Goal: Communication & Community: Participate in discussion

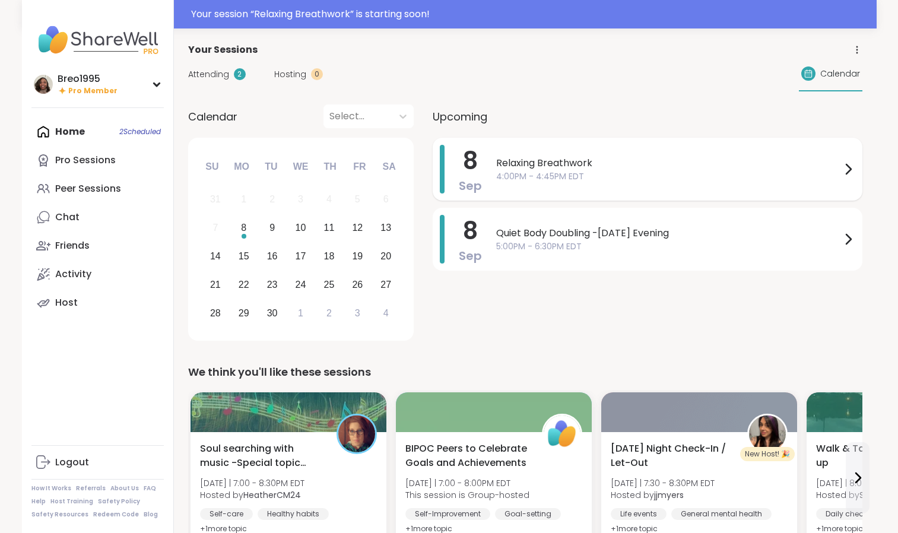
click at [516, 164] on span "Relaxing Breathwork" at bounding box center [668, 163] width 345 height 14
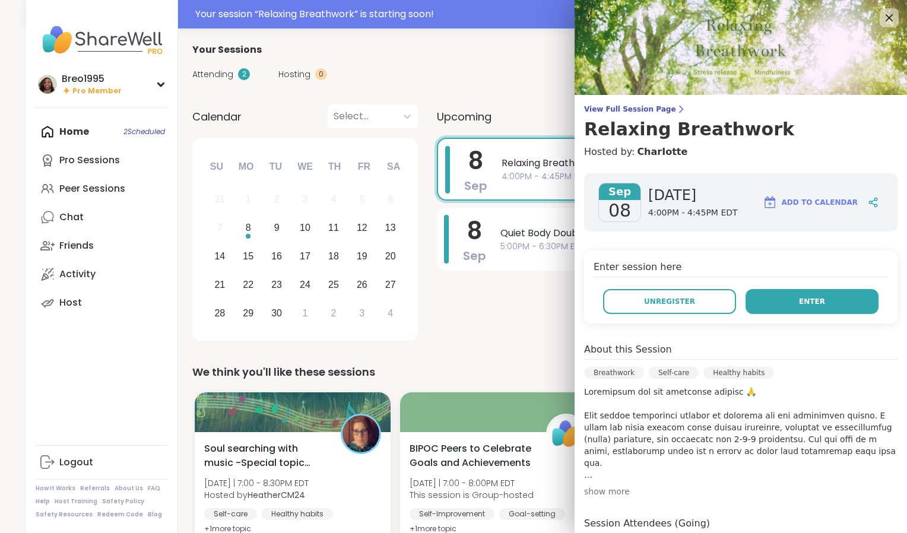
click at [750, 294] on button "Enter" at bounding box center [811, 301] width 133 height 25
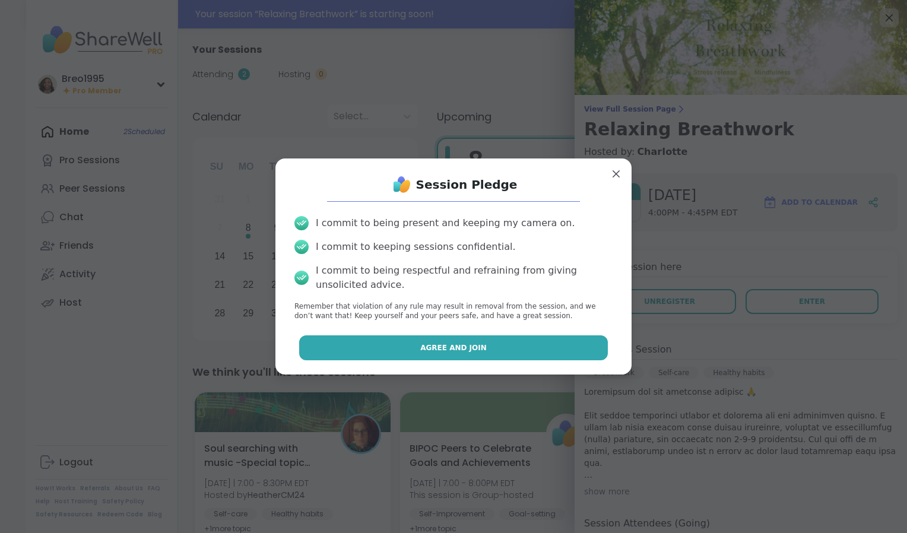
click at [420, 346] on span "Agree and Join" at bounding box center [453, 347] width 66 height 11
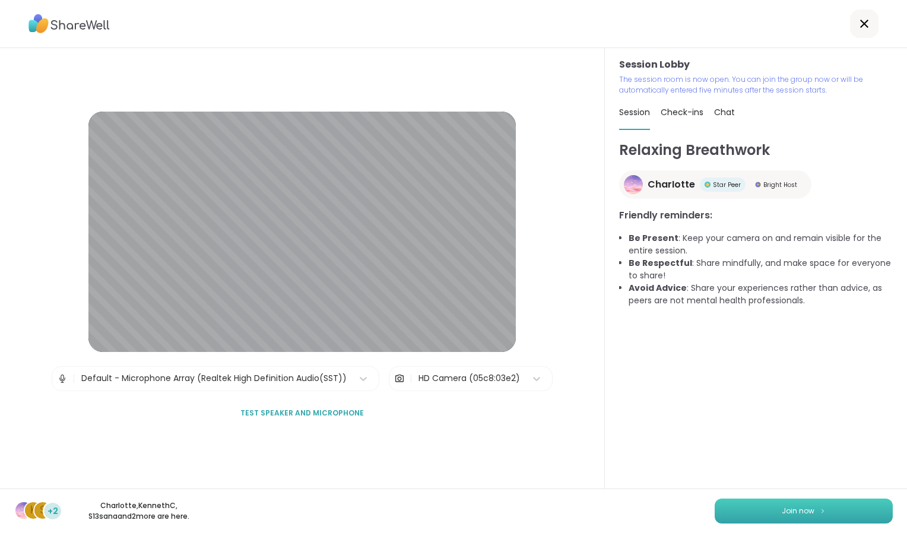
click at [793, 508] on span "Join now" at bounding box center [797, 510] width 33 height 11
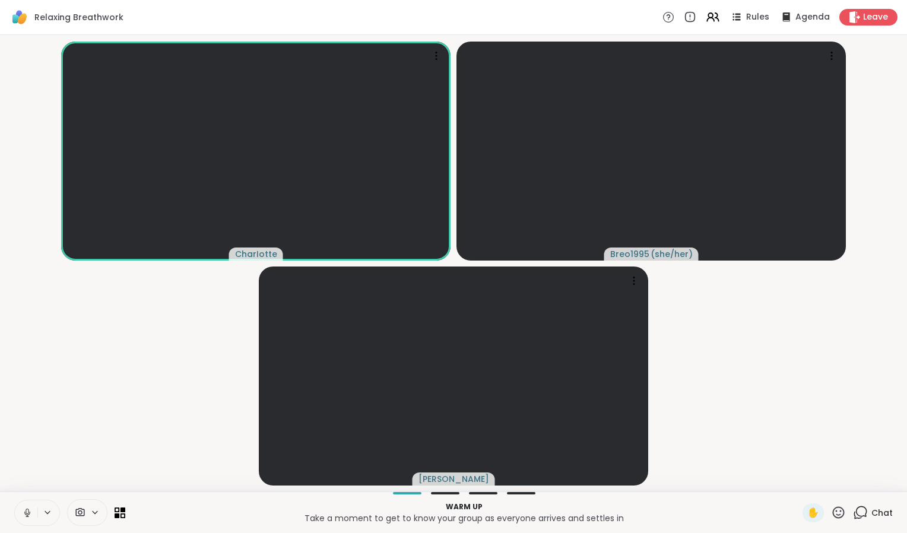
click at [17, 510] on button at bounding box center [26, 512] width 23 height 25
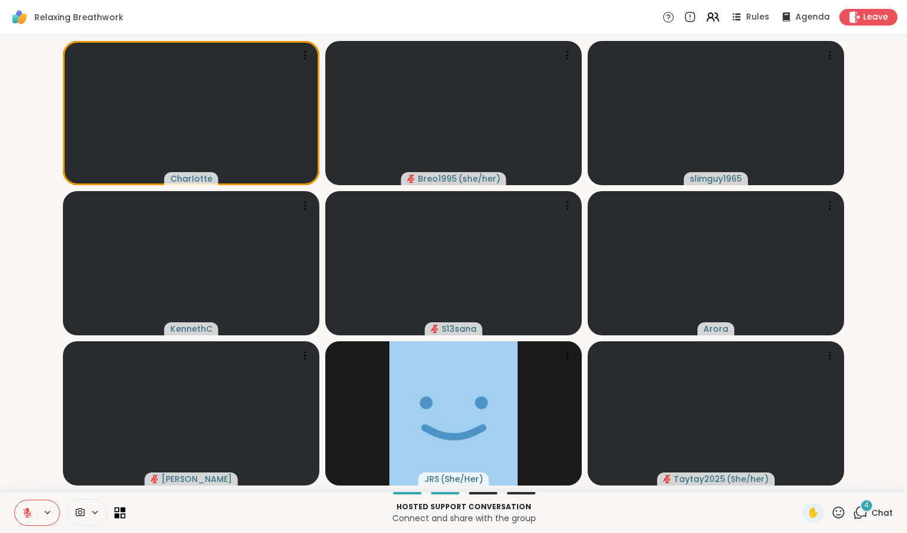
click at [117, 515] on icon at bounding box center [117, 515] width 5 height 5
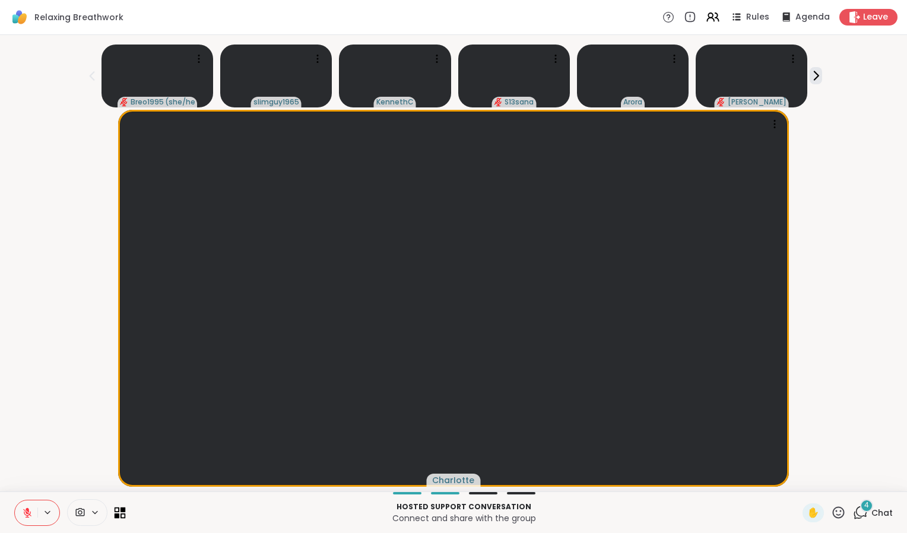
click at [123, 509] on icon at bounding box center [122, 509] width 5 height 5
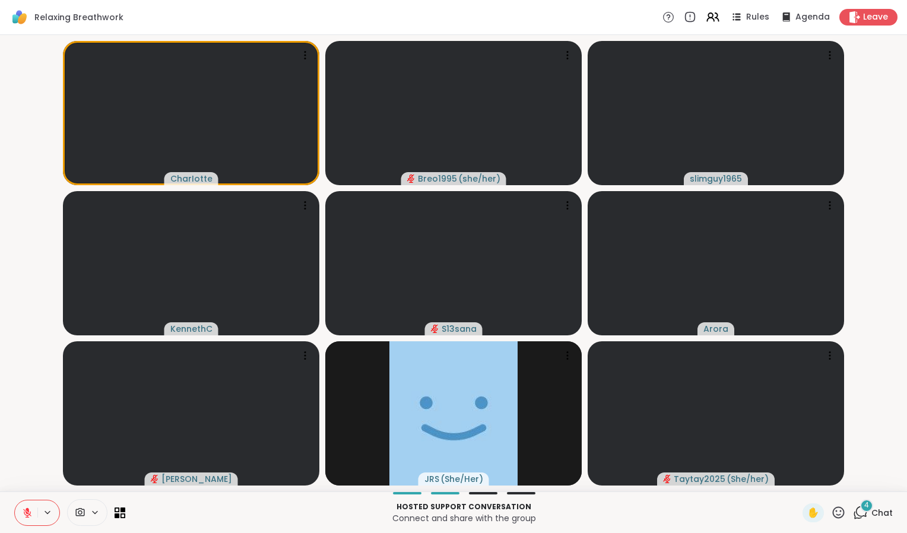
click at [82, 520] on div at bounding box center [87, 512] width 40 height 27
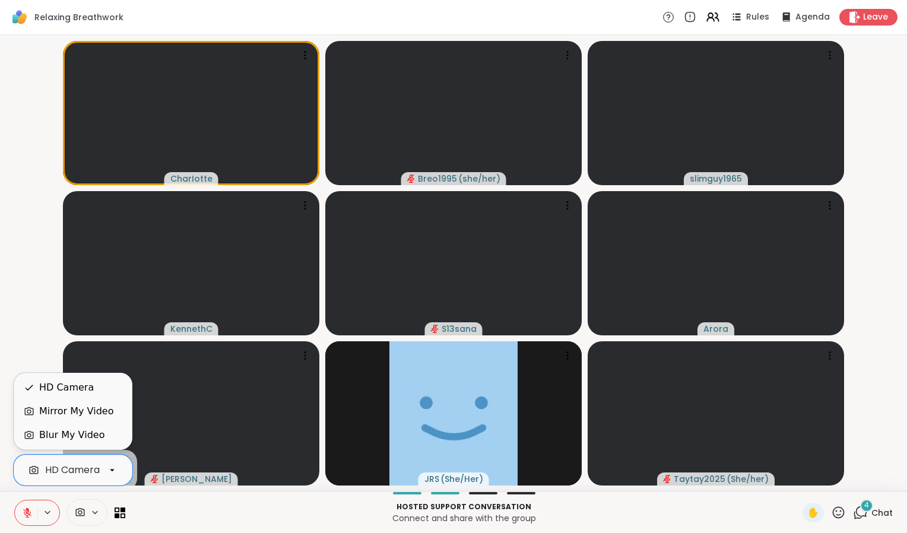
click at [8, 300] on video-player-container "CharIotte Breo1995 ( she/her ) slimguy1965 [PERSON_NAME] S13sana [PERSON_NAME] …" at bounding box center [453, 263] width 892 height 447
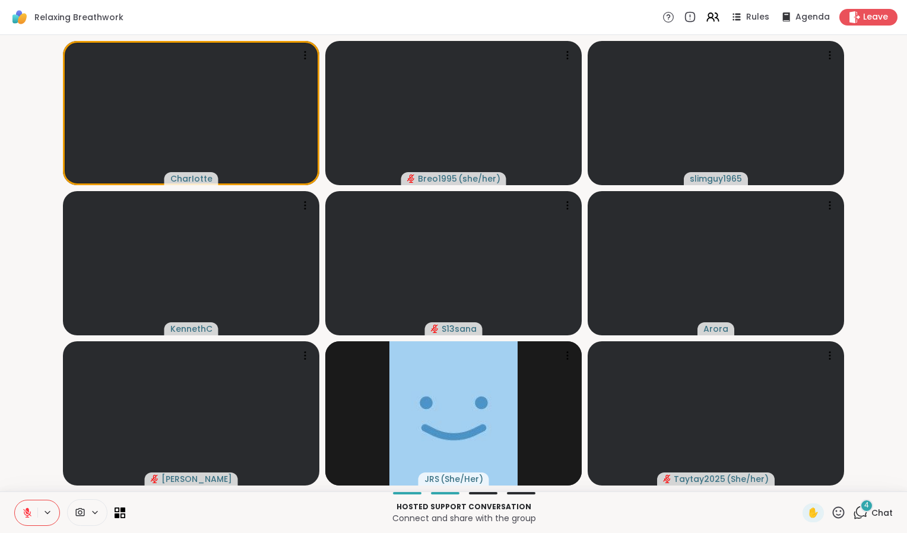
click at [857, 515] on icon at bounding box center [860, 511] width 11 height 11
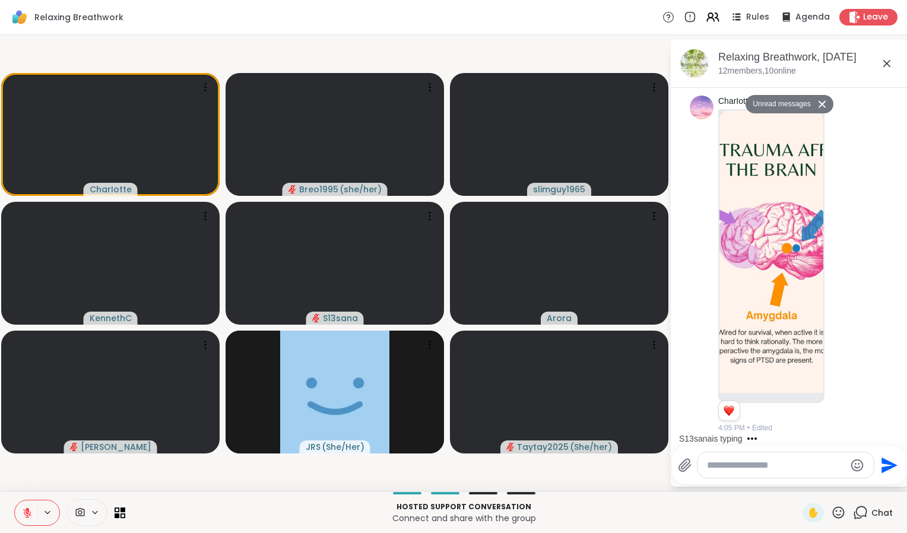
scroll to position [684, 0]
click at [886, 56] on icon at bounding box center [886, 63] width 14 height 14
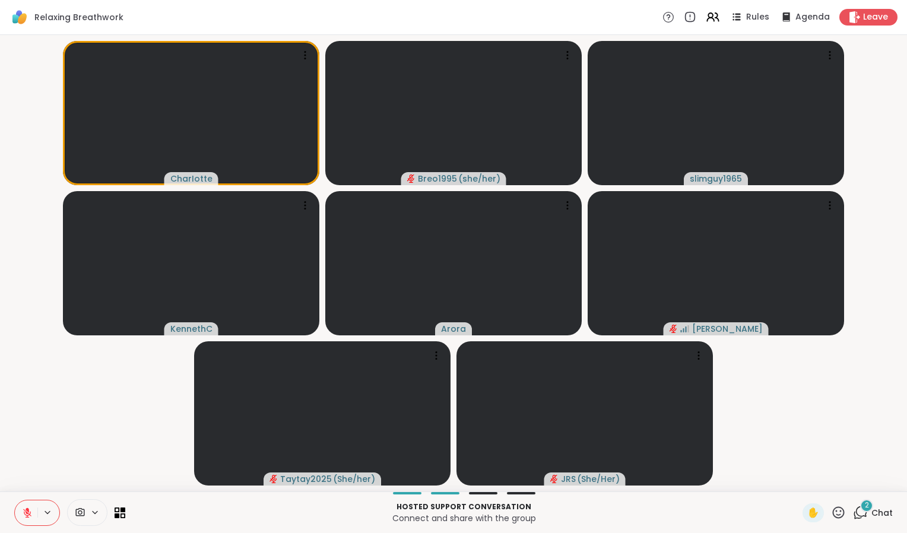
click at [15, 514] on button at bounding box center [26, 512] width 23 height 25
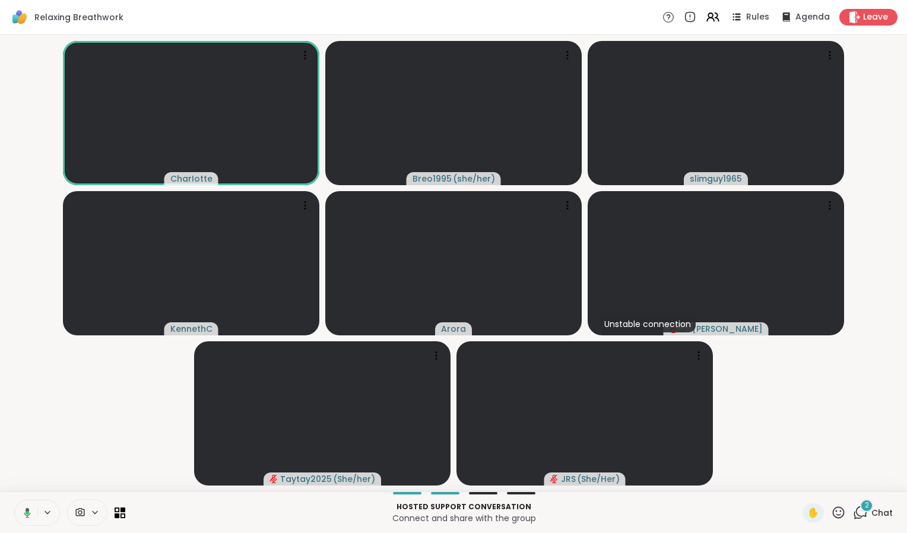
click at [28, 511] on icon at bounding box center [28, 513] width 4 height 4
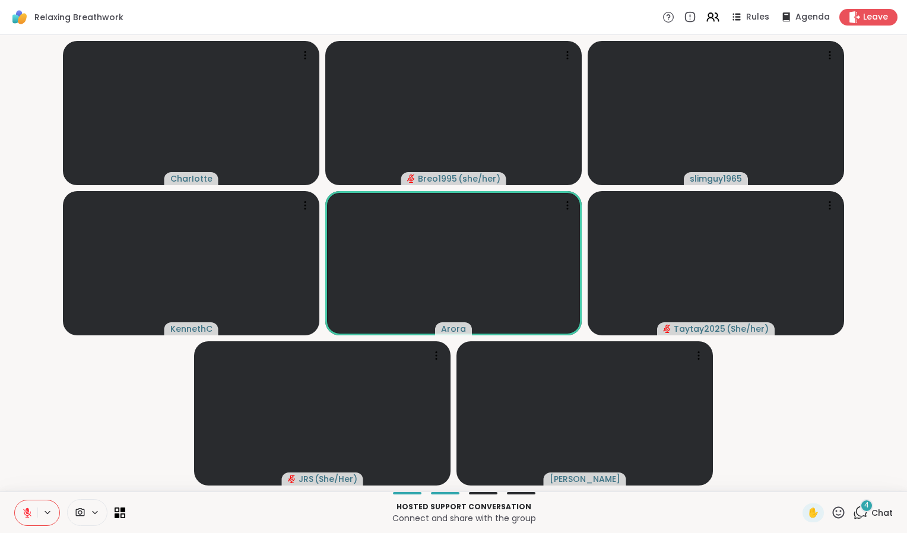
click at [82, 513] on icon at bounding box center [80, 512] width 9 height 8
click at [84, 471] on div "HD Camera" at bounding box center [72, 470] width 55 height 14
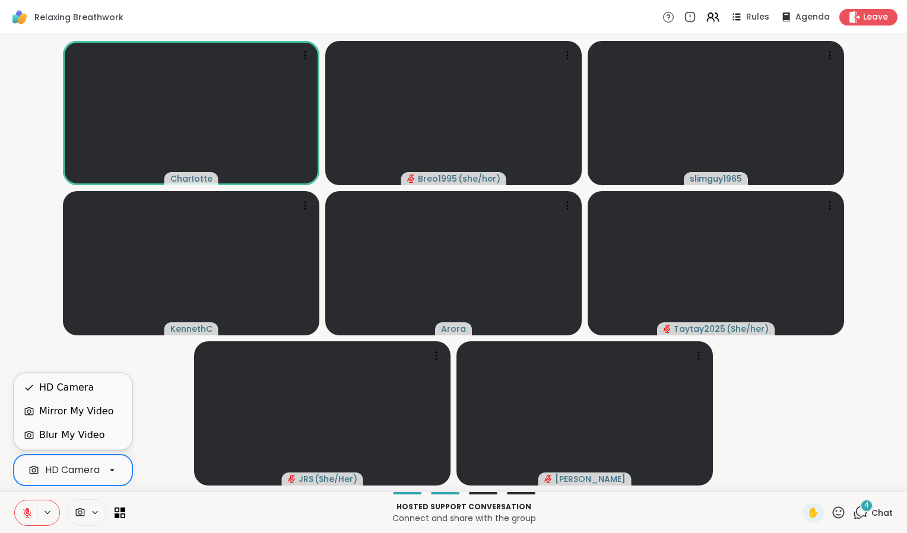
click at [98, 424] on div "Blur My Video" at bounding box center [72, 435] width 117 height 24
click at [113, 473] on icon at bounding box center [112, 470] width 11 height 11
click at [99, 416] on div "Mirror My Video" at bounding box center [76, 411] width 74 height 14
click at [108, 469] on icon at bounding box center [112, 470] width 11 height 11
click at [104, 391] on div "HD Camera" at bounding box center [73, 387] width 98 height 14
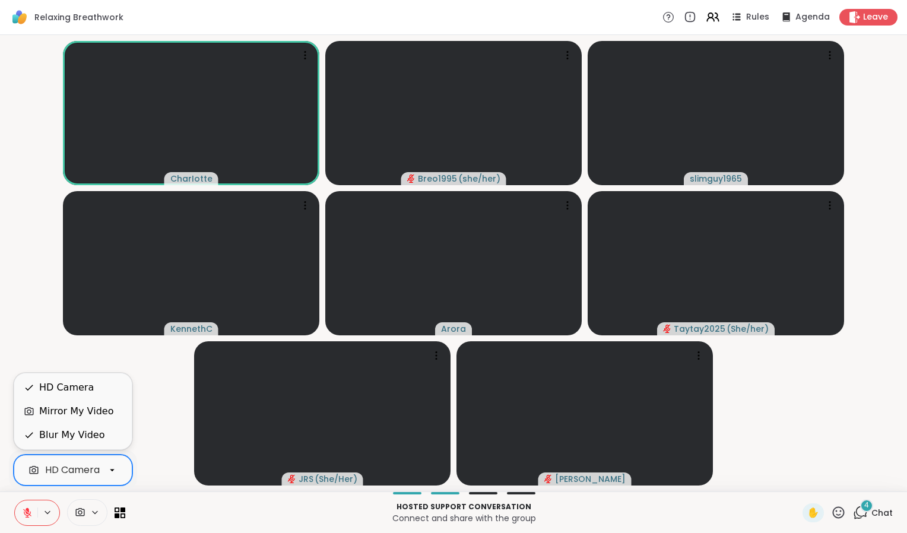
click at [114, 467] on icon at bounding box center [112, 470] width 11 height 11
click at [82, 434] on div "Blur My Video" at bounding box center [71, 435] width 65 height 14
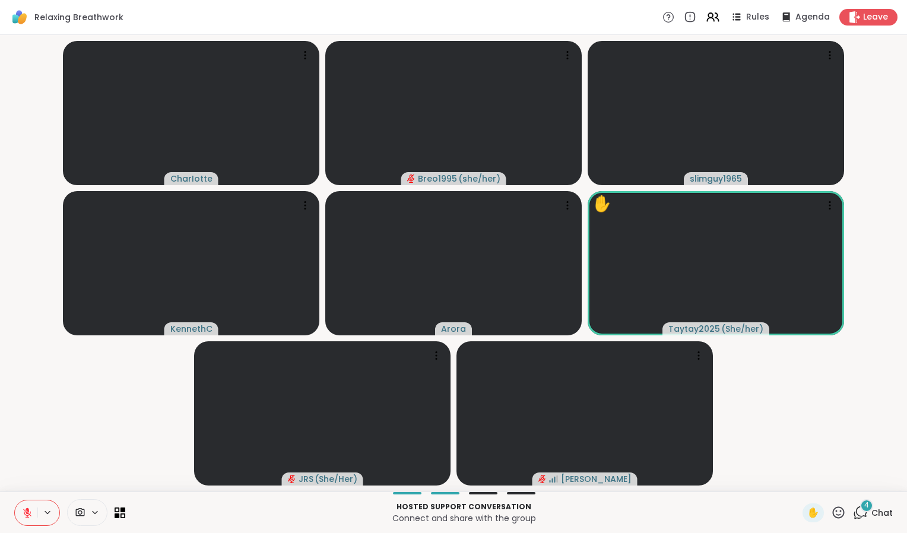
click at [69, 397] on video-player-container "CharIotte Breo1995 ( she/her ) slimguy1965 [PERSON_NAME] ✋ Taytay2025 ( She/her…" at bounding box center [453, 263] width 892 height 447
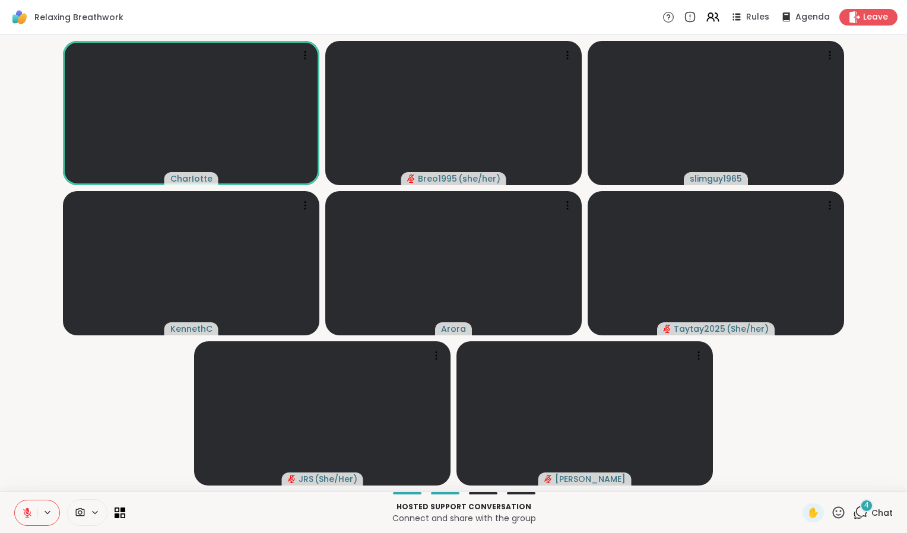
click at [1, 318] on div "CharIotte Breo1995 ( she/her ) slimguy1965 [PERSON_NAME] Taytay2025 ( She/her )…" at bounding box center [453, 263] width 907 height 456
click at [859, 520] on div "6 Chat" at bounding box center [873, 512] width 40 height 19
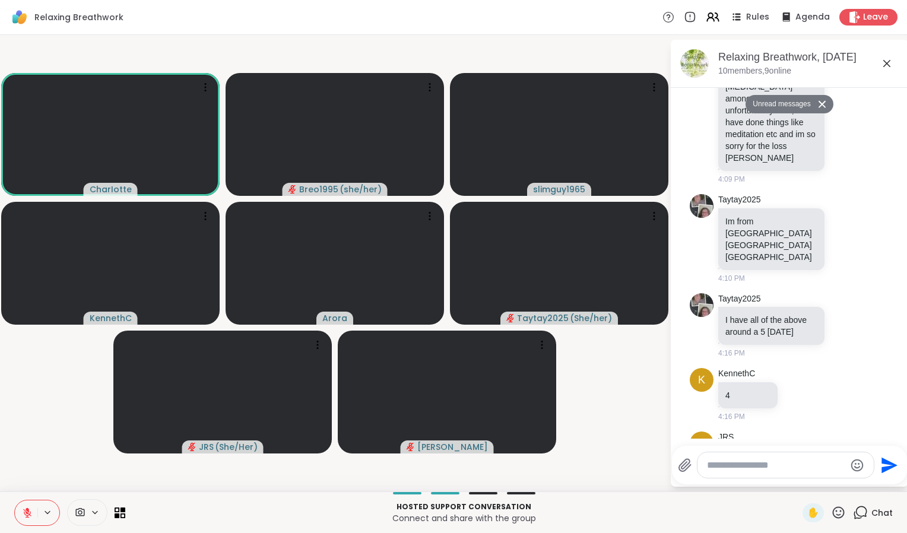
scroll to position [1462, 0]
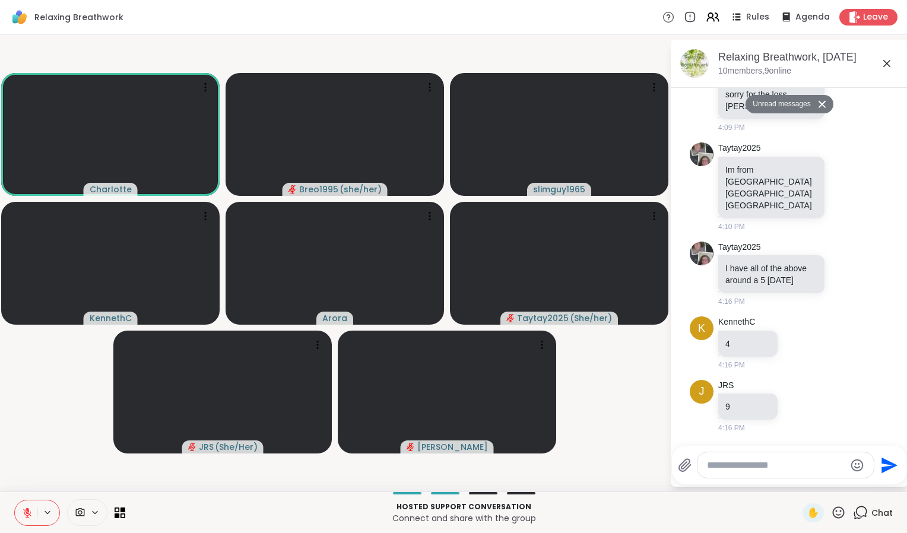
click at [742, 470] on textarea "Type your message" at bounding box center [776, 465] width 138 height 12
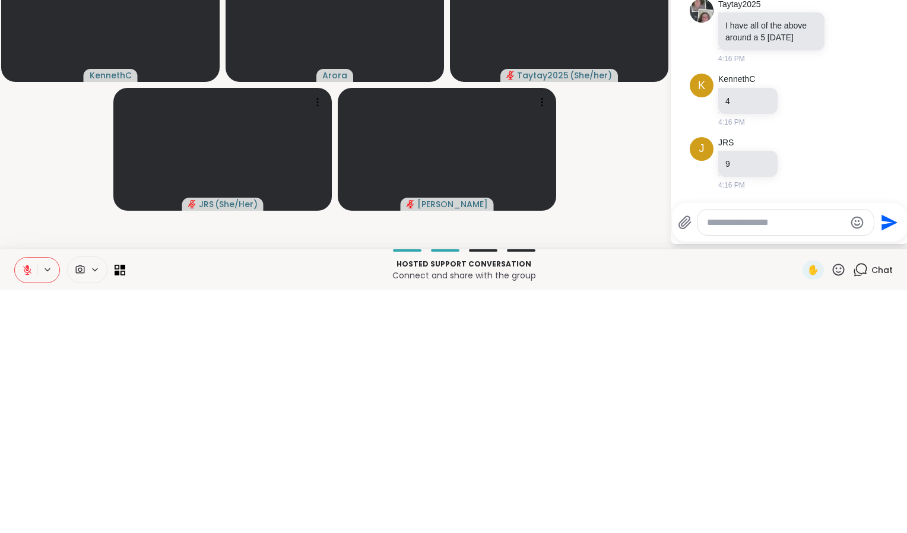
type textarea "*"
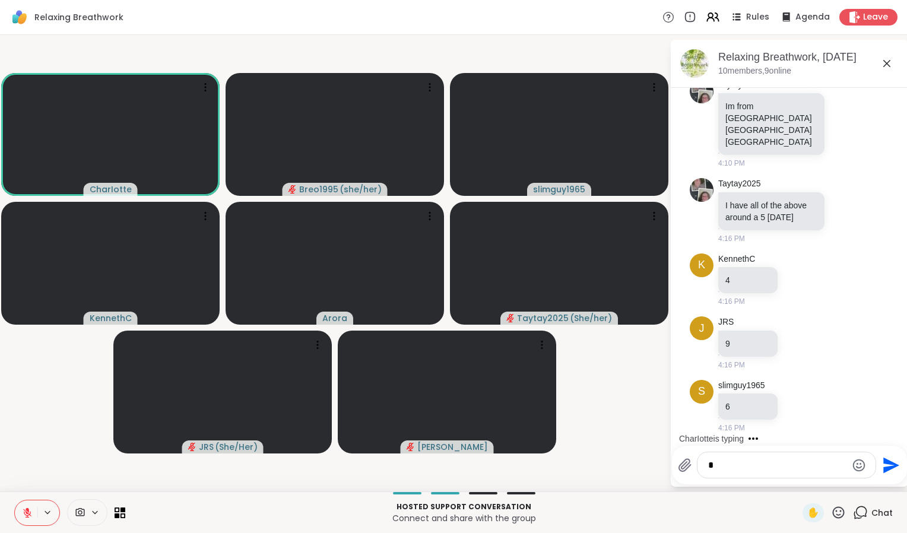
scroll to position [1560, 0]
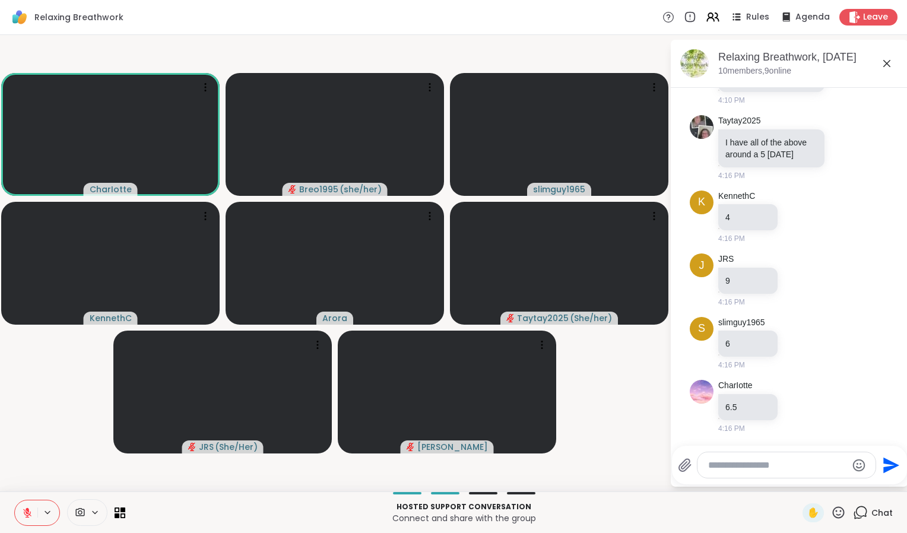
type textarea "*"
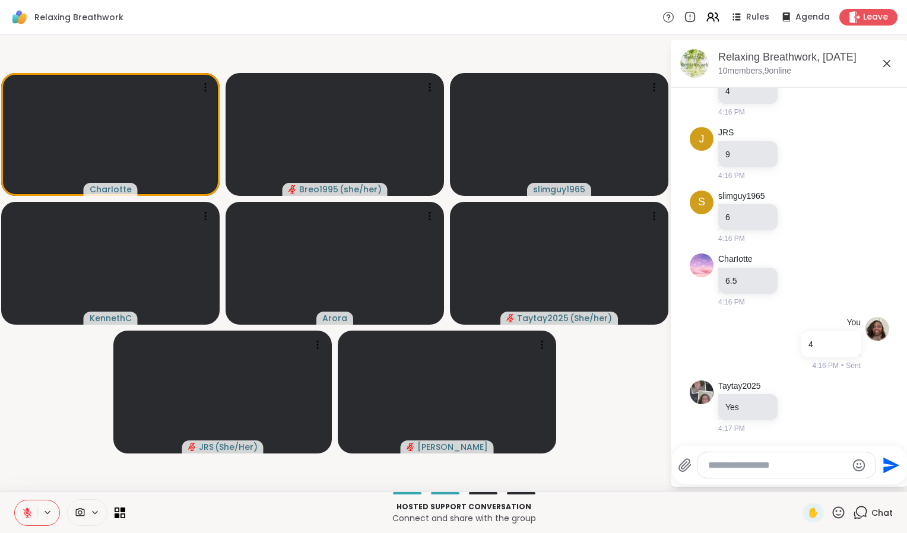
scroll to position [2017, 0]
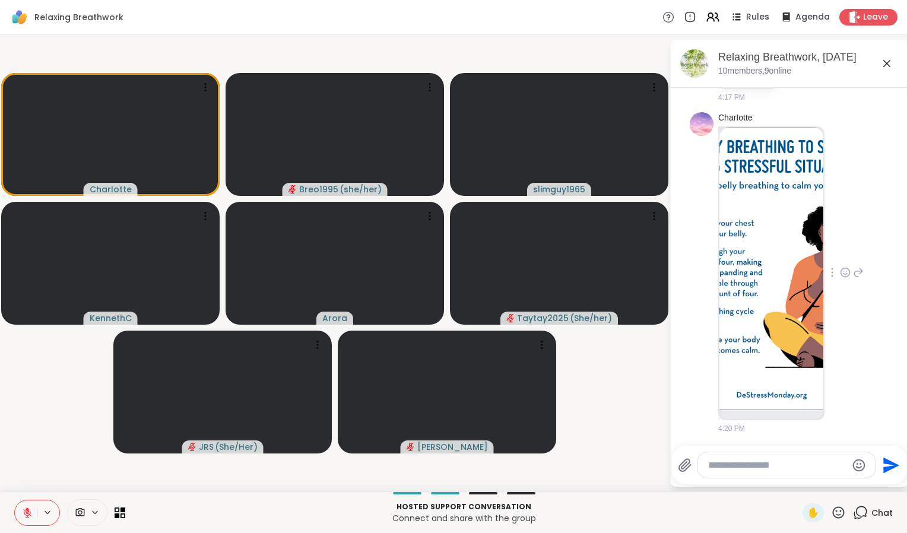
click at [854, 272] on icon at bounding box center [858, 272] width 8 height 8
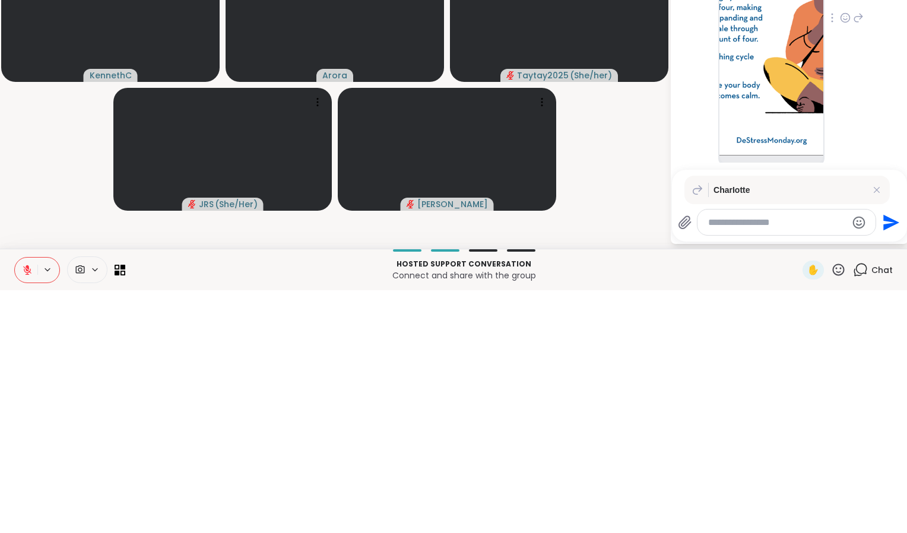
click at [850, 335] on div "CharIotte 4:20 PM" at bounding box center [790, 261] width 145 height 322
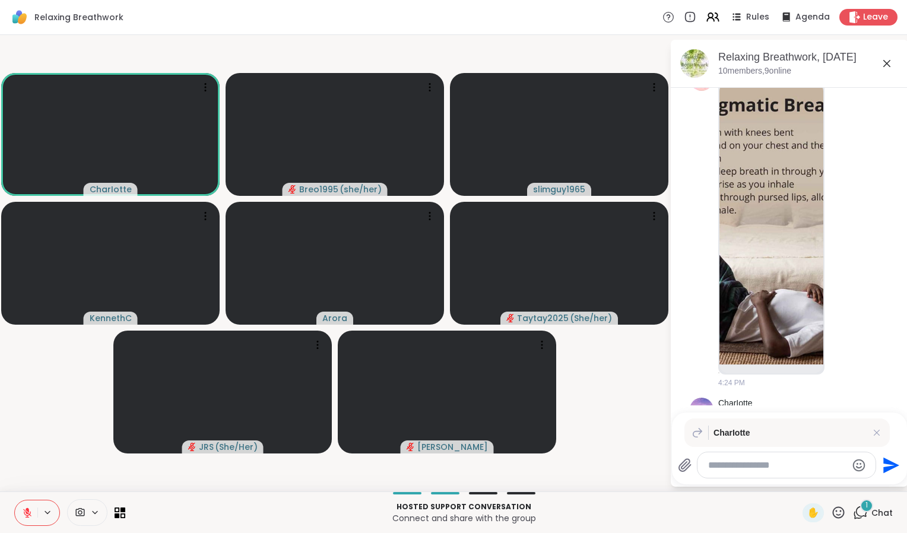
scroll to position [2675, 0]
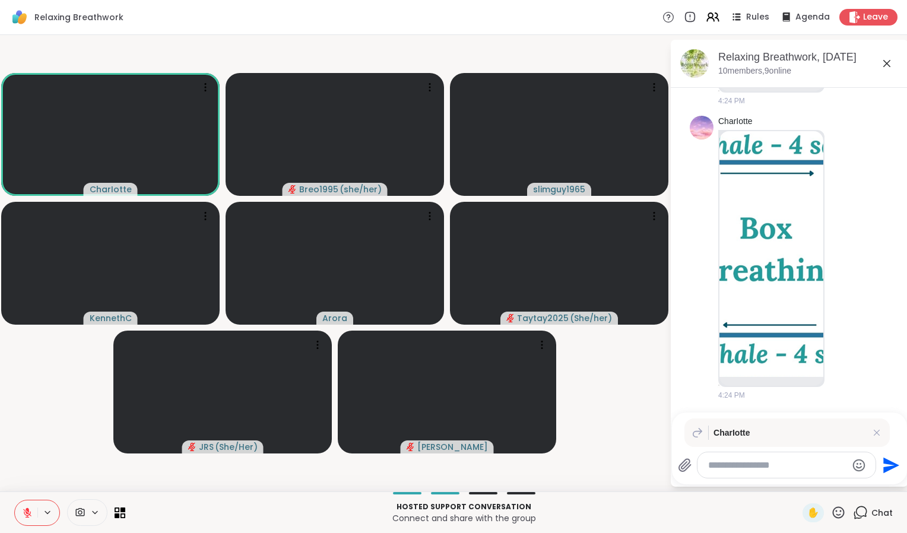
click at [614, 428] on video-player-container "CharIotte Breo1995 ( she/her ) slimguy1965 [PERSON_NAME] Taytay2025 ( She/her )…" at bounding box center [334, 263] width 655 height 447
click at [853, 511] on icon at bounding box center [860, 512] width 15 height 15
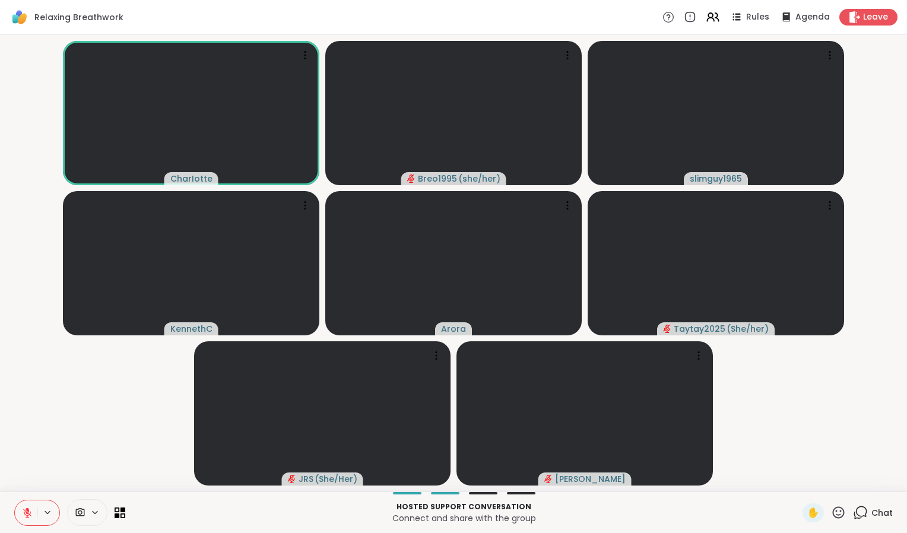
click at [857, 514] on icon at bounding box center [860, 511] width 11 height 11
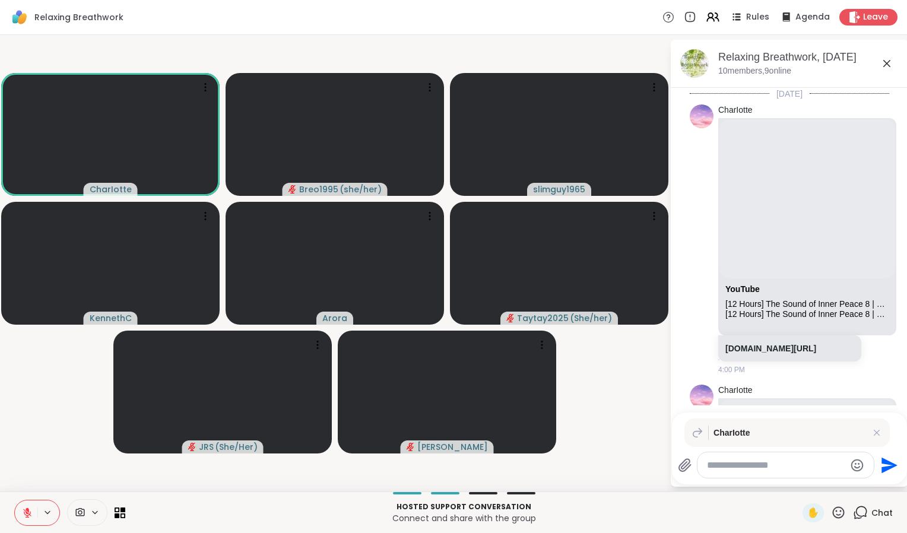
scroll to position [2663, 0]
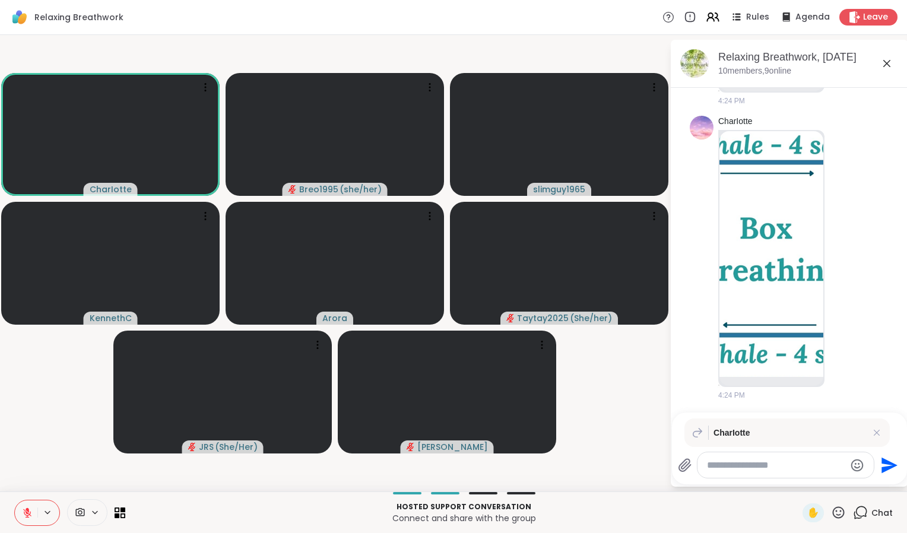
click at [734, 465] on textarea "Type your message" at bounding box center [776, 465] width 138 height 12
type textarea "***"
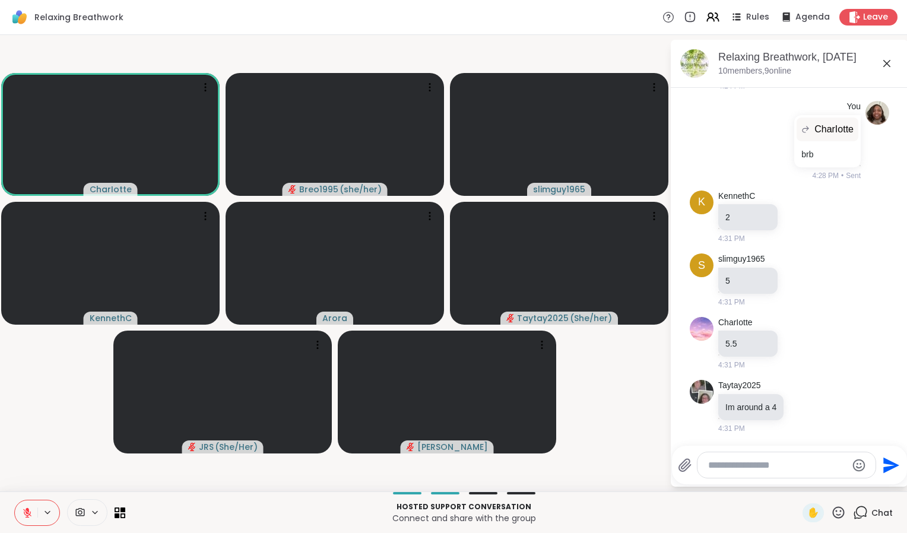
scroll to position [3283, 0]
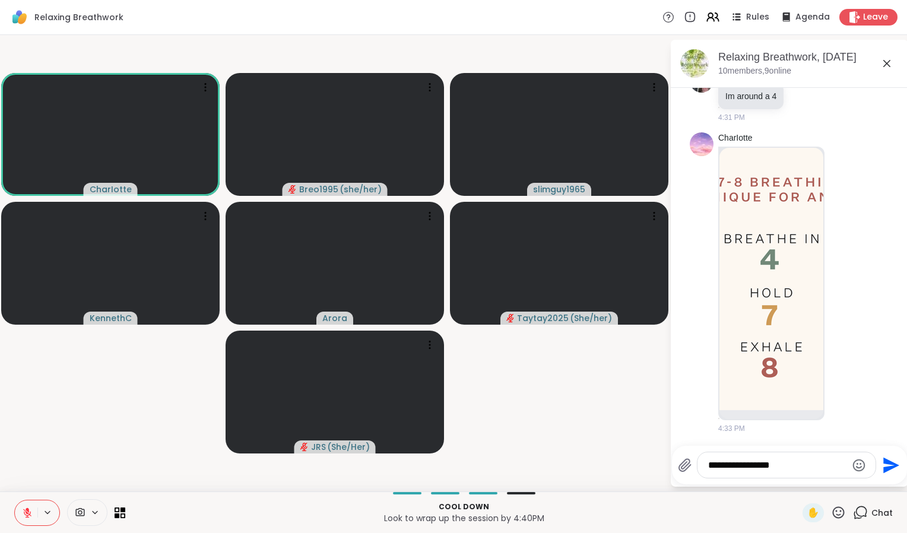
type textarea "**********"
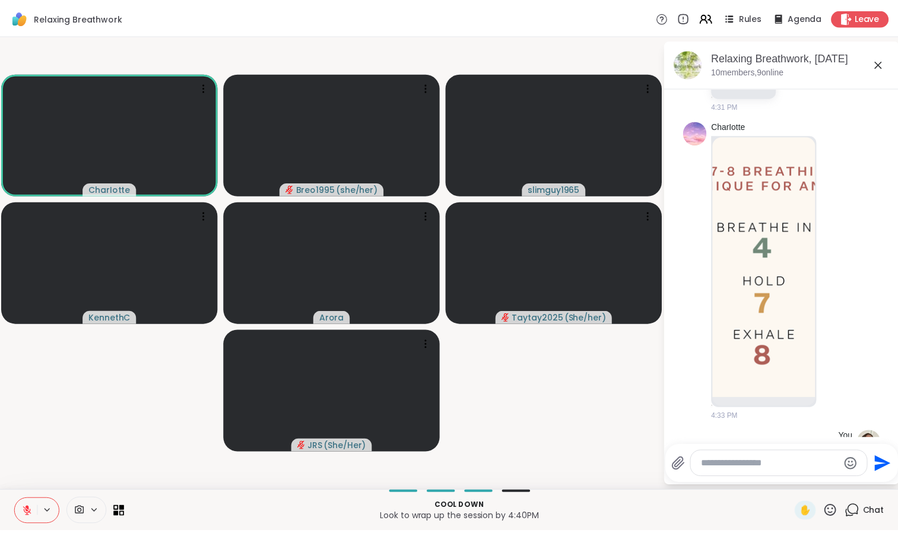
scroll to position [3346, 0]
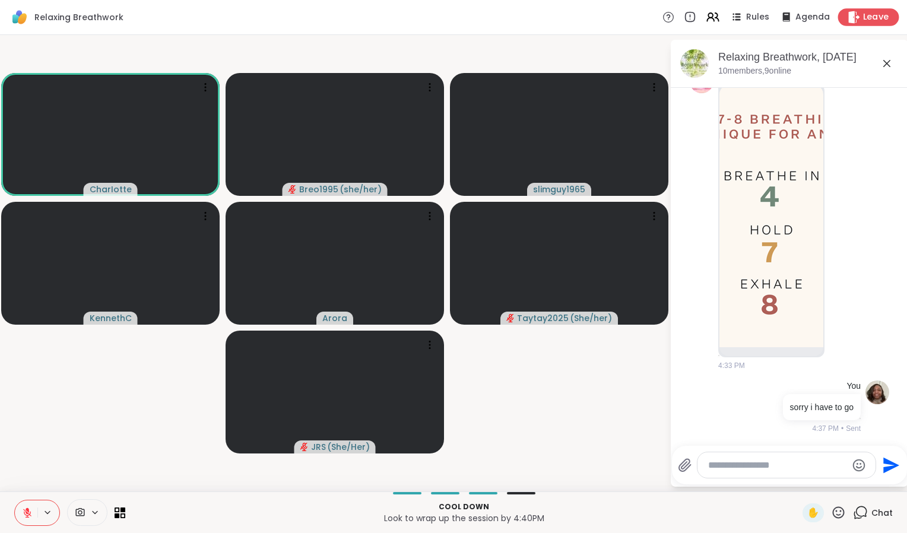
click at [863, 18] on span "Leave" at bounding box center [876, 17] width 26 height 12
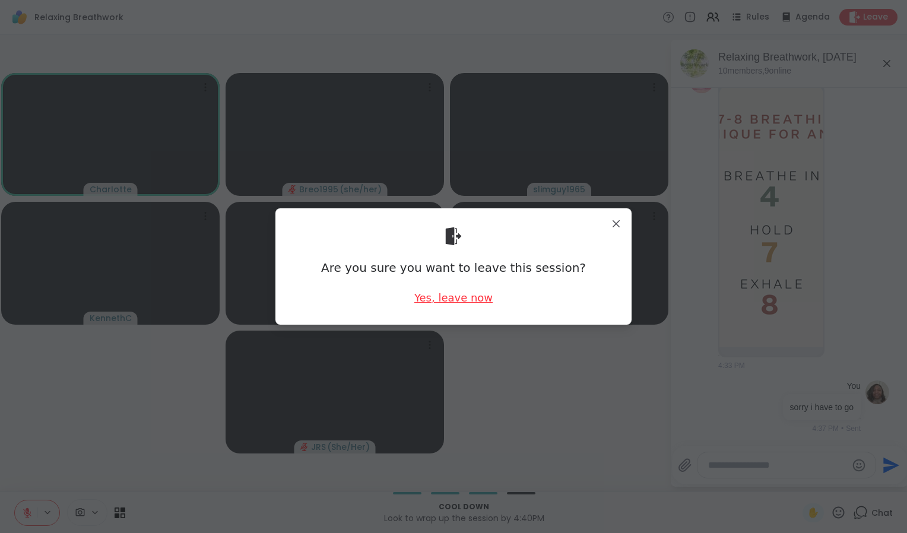
click at [452, 293] on div "Yes, leave now" at bounding box center [453, 297] width 78 height 15
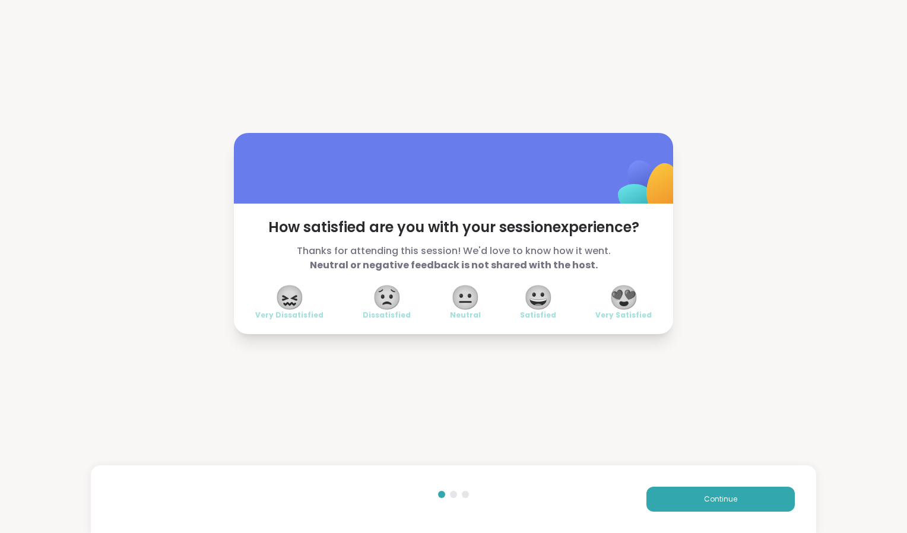
click at [540, 303] on span "😀" at bounding box center [538, 297] width 30 height 21
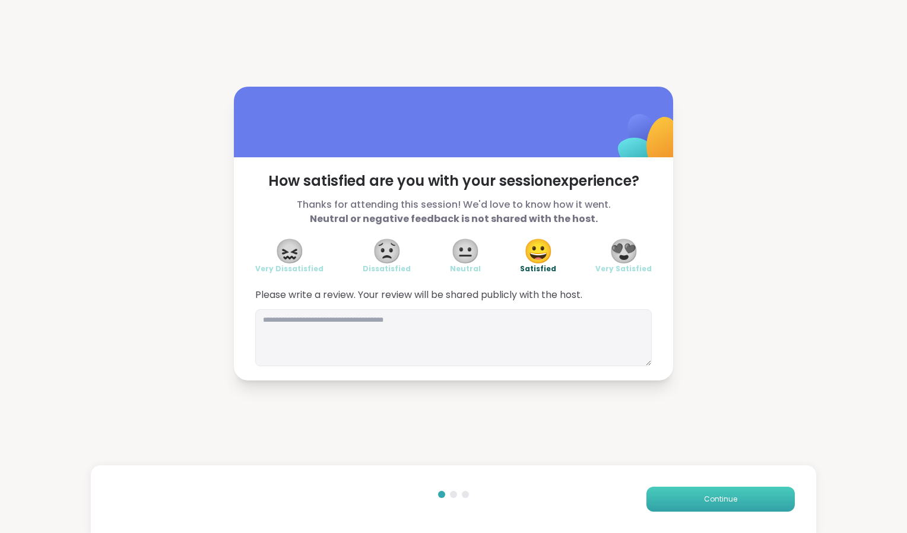
click at [704, 502] on span "Continue" at bounding box center [720, 499] width 33 height 11
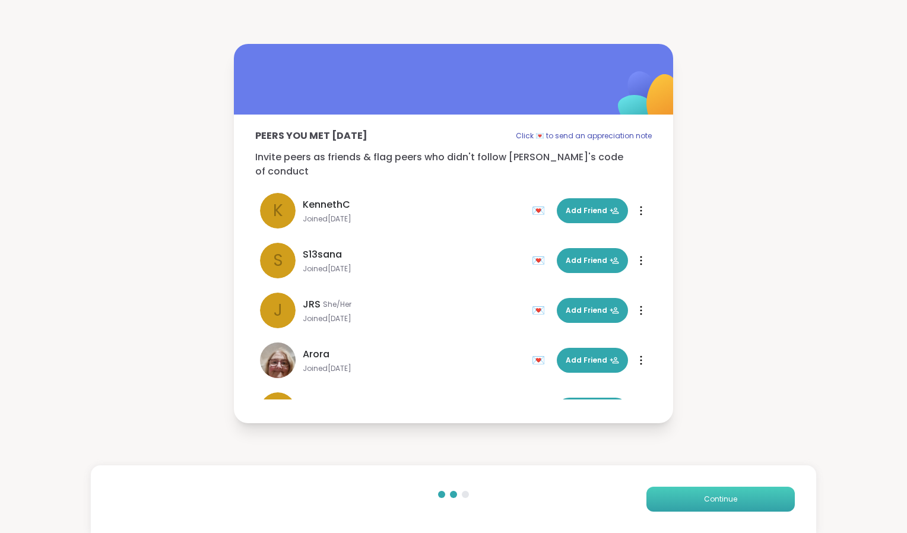
click at [704, 504] on button "Continue" at bounding box center [720, 498] width 148 height 25
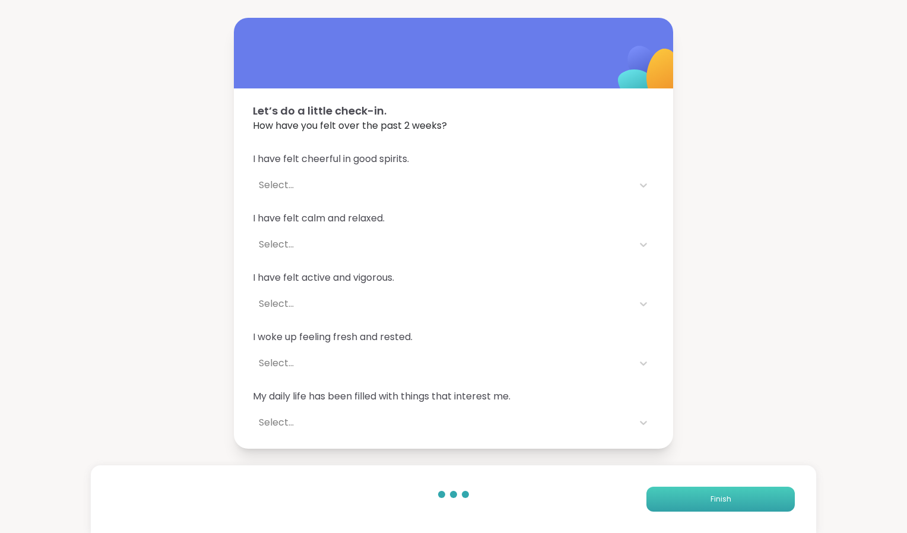
click at [704, 504] on button "Finish" at bounding box center [720, 498] width 148 height 25
